Goal: Task Accomplishment & Management: Complete application form

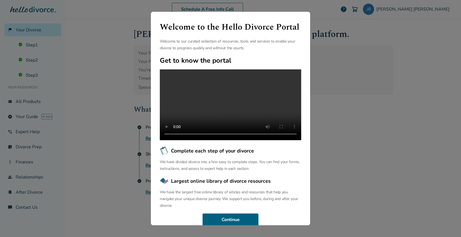
click at [336, 111] on div "Welcome to the Hello Divorce Portal Welcome to our curated collection of resour…" at bounding box center [230, 118] width 461 height 237
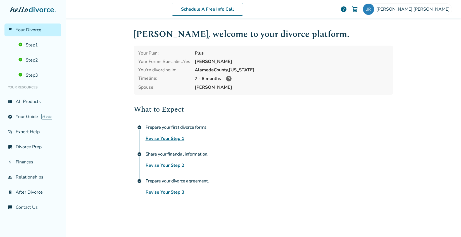
click at [163, 190] on link "Revise Your Step 3" at bounding box center [164, 191] width 39 height 7
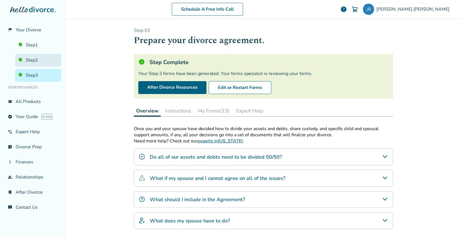
click at [32, 61] on link "Step 2" at bounding box center [38, 60] width 46 height 13
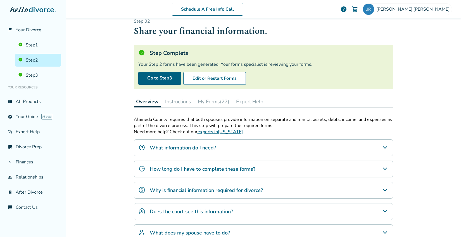
scroll to position [9, 0]
click at [207, 101] on button "My Forms (27)" at bounding box center [213, 100] width 36 height 11
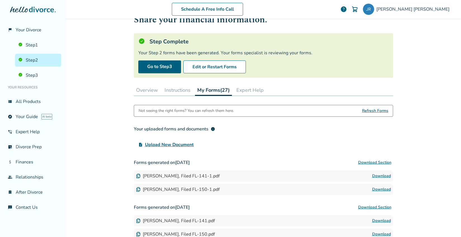
scroll to position [33, 0]
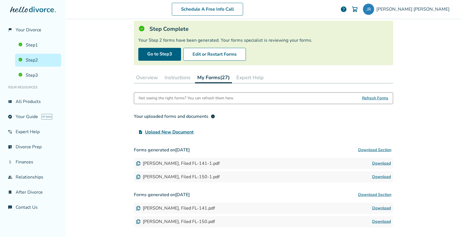
click at [41, 58] on link "Step 2" at bounding box center [38, 60] width 46 height 13
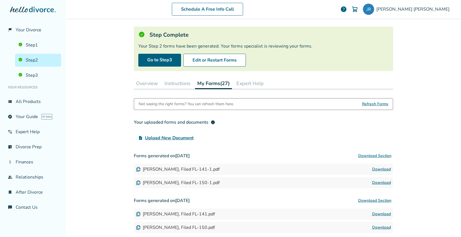
click at [152, 82] on button "Overview" at bounding box center [147, 83] width 26 height 11
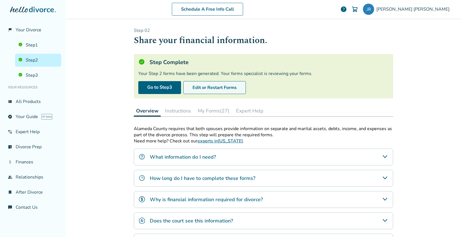
click at [206, 86] on button "Edit or Restart Forms" at bounding box center [214, 87] width 63 height 13
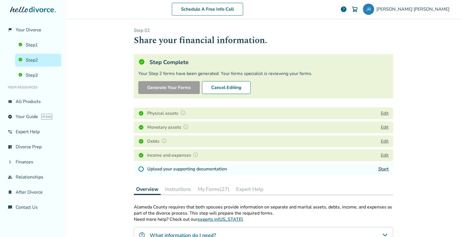
click at [383, 154] on button "Edit" at bounding box center [385, 155] width 8 height 7
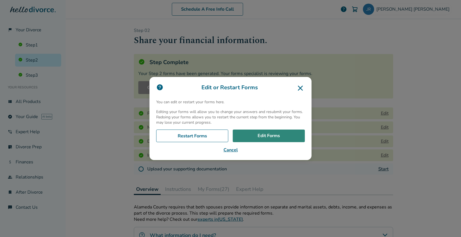
click at [278, 133] on link "Edit Forms" at bounding box center [269, 135] width 72 height 13
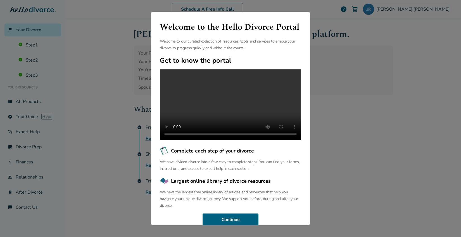
click at [96, 66] on div "Welcome to the Hello Divorce Portal Welcome to our curated collection of resour…" at bounding box center [230, 118] width 461 height 237
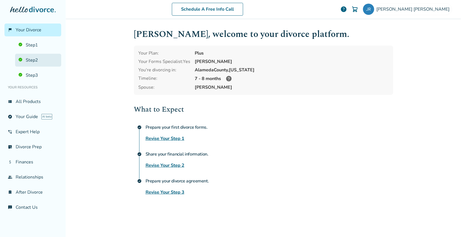
click at [32, 60] on link "Step 2" at bounding box center [38, 60] width 46 height 13
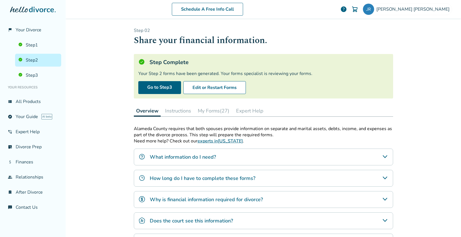
scroll to position [13, 0]
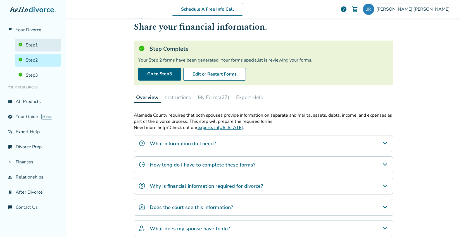
click at [37, 47] on link "Step 1" at bounding box center [38, 45] width 46 height 13
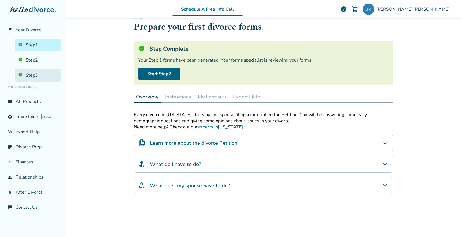
click at [31, 71] on link "Step 3" at bounding box center [38, 75] width 46 height 13
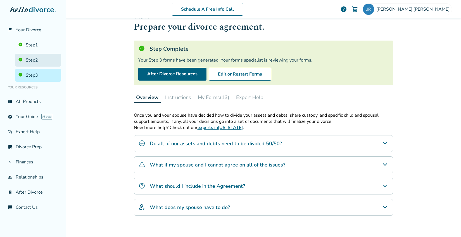
click at [32, 62] on link "Step 2" at bounding box center [38, 60] width 46 height 13
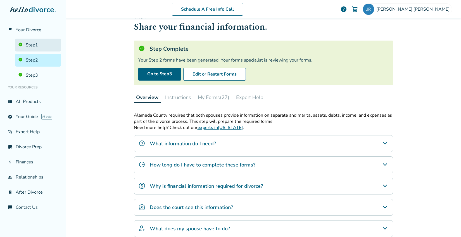
click at [37, 43] on link "Step 1" at bounding box center [38, 45] width 46 height 13
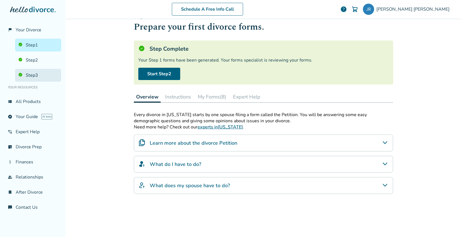
click at [34, 74] on link "Step 3" at bounding box center [38, 75] width 46 height 13
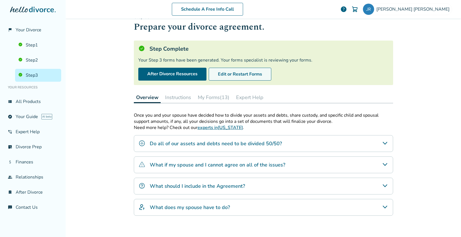
click at [227, 75] on button "Edit or Restart Forms" at bounding box center [240, 74] width 63 height 13
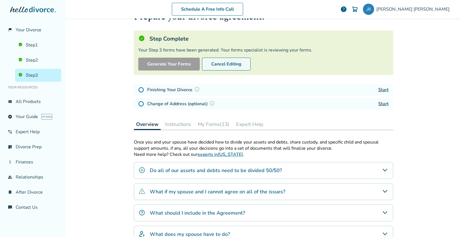
scroll to position [17, 0]
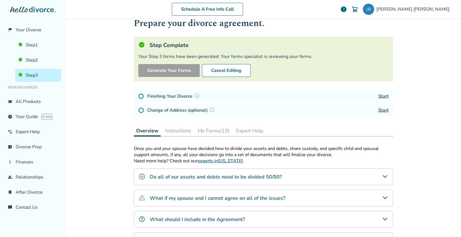
click at [385, 94] on link "Start" at bounding box center [383, 96] width 10 height 6
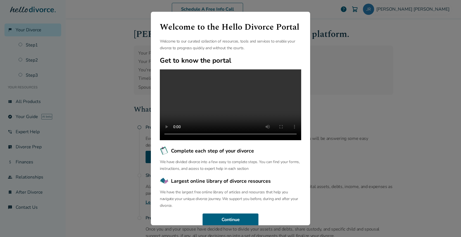
click at [92, 108] on div "Welcome to the Hello Divorce Portal Welcome to our curated collection of resour…" at bounding box center [230, 118] width 461 height 237
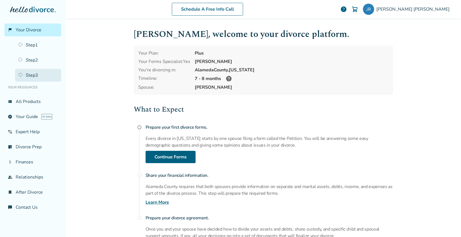
click at [35, 73] on link "Step 3" at bounding box center [38, 75] width 46 height 13
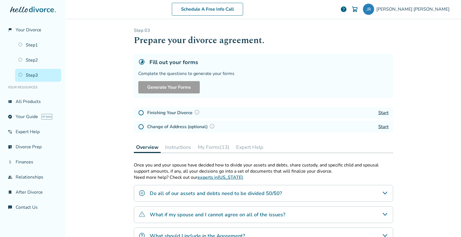
click at [220, 145] on button "My Forms (13)" at bounding box center [213, 146] width 36 height 11
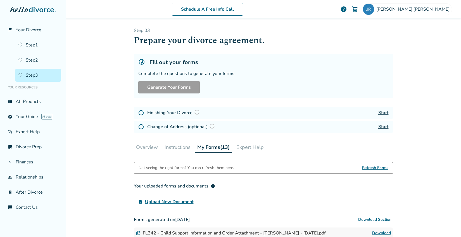
click at [220, 145] on button "My Forms (13)" at bounding box center [213, 146] width 37 height 11
click at [34, 55] on link "Step 2" at bounding box center [38, 60] width 46 height 13
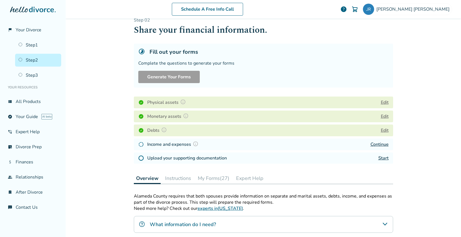
scroll to position [12, 0]
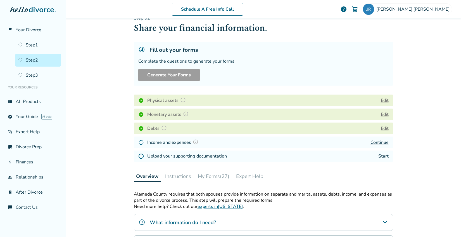
click at [219, 178] on button "My Forms (27)" at bounding box center [213, 175] width 36 height 11
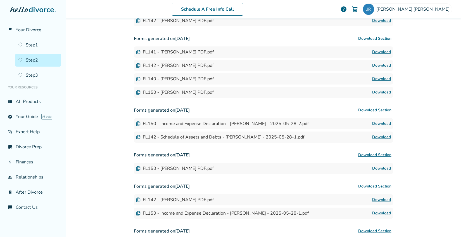
scroll to position [446, 0]
click at [385, 123] on link "Download" at bounding box center [381, 123] width 19 height 7
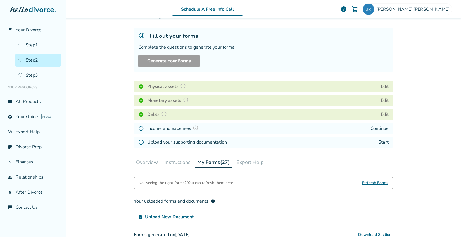
scroll to position [32, 0]
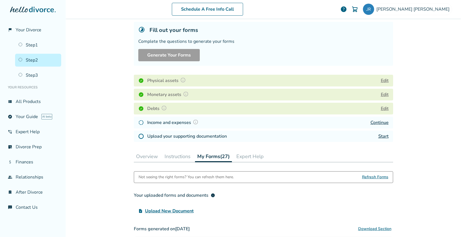
click at [374, 120] on link "Continue" at bounding box center [379, 122] width 18 height 6
